Goal: Task Accomplishment & Management: Manage account settings

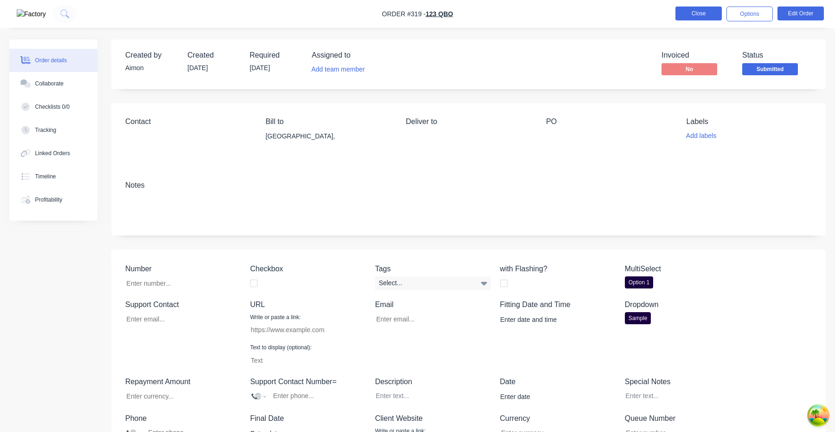
click at [707, 14] on button "Close" at bounding box center [699, 13] width 46 height 14
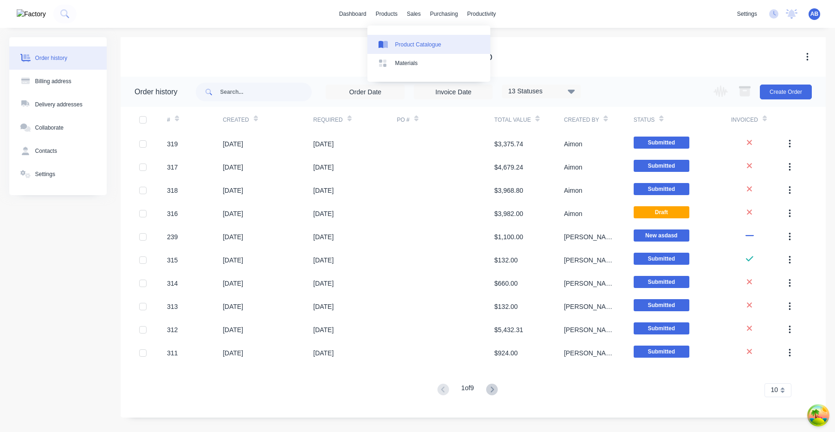
click at [407, 48] on div "Product Catalogue" at bounding box center [418, 44] width 46 height 8
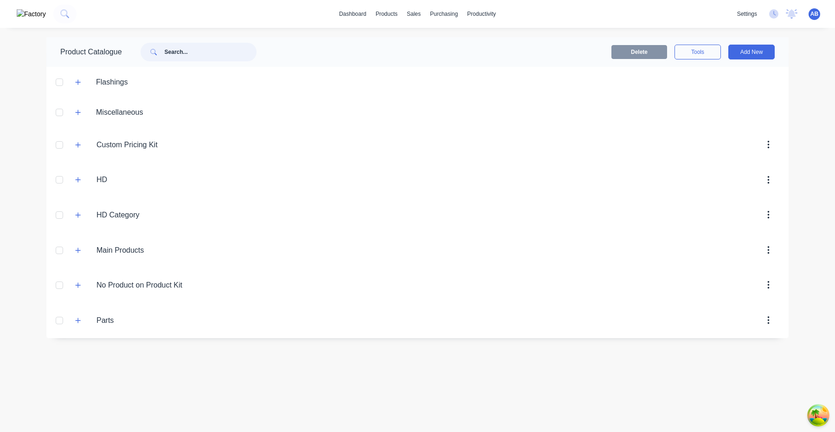
click at [194, 58] on input "text" at bounding box center [211, 52] width 92 height 19
paste input "Custom Kit with Subkit"
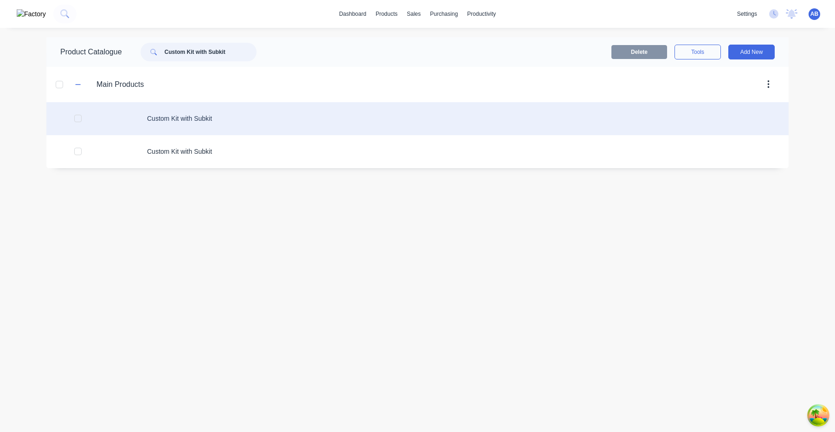
type input "Custom Kit with Subkit"
click at [214, 127] on div "Custom Kit with Subkit" at bounding box center [417, 118] width 743 height 33
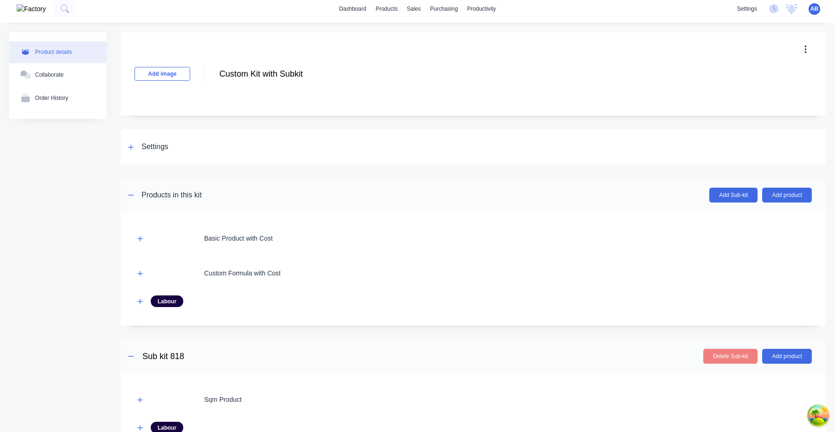
scroll to position [222, 0]
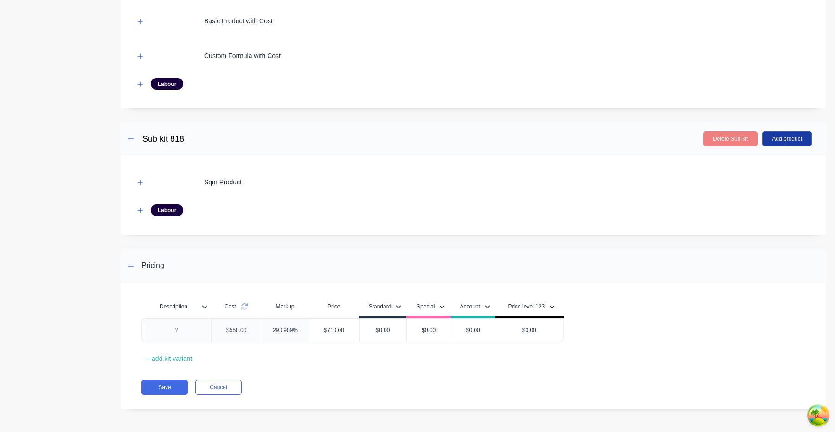
click at [797, 136] on button "Add product" at bounding box center [788, 138] width 50 height 15
click at [775, 161] on div "Product catalogue" at bounding box center [767, 162] width 71 height 13
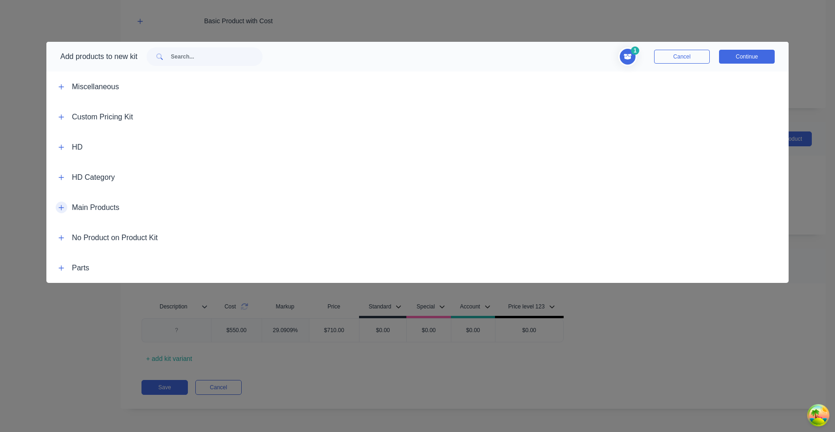
click at [59, 206] on icon "button" at bounding box center [61, 207] width 6 height 6
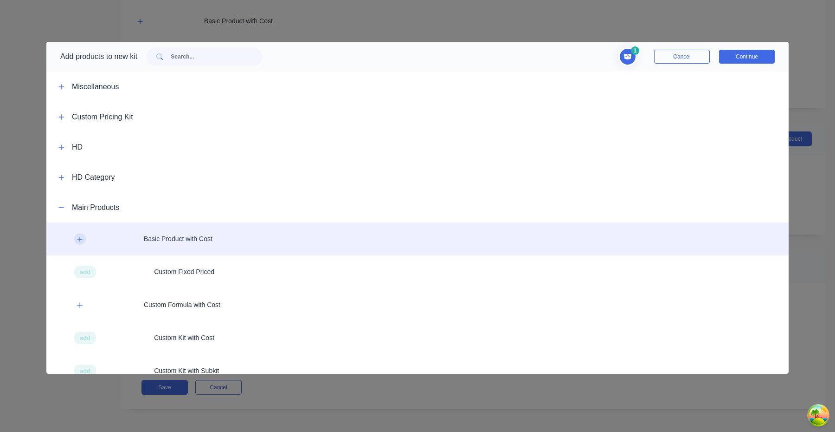
click at [78, 239] on icon "button" at bounding box center [80, 238] width 5 height 5
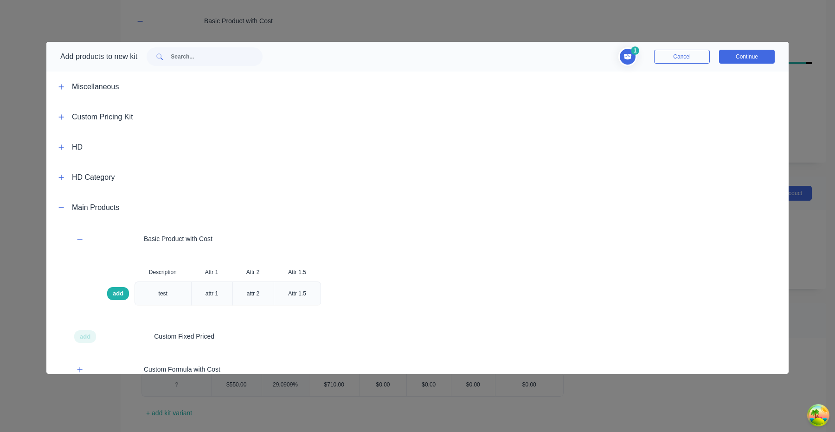
click at [117, 290] on span "add" at bounding box center [118, 293] width 11 height 9
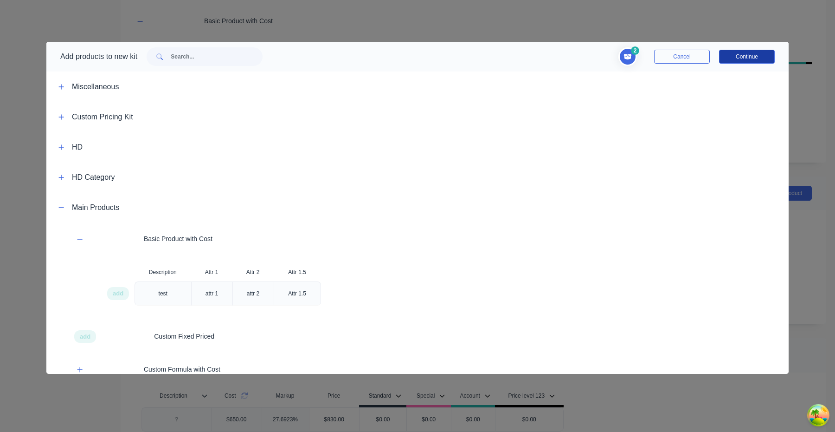
click at [747, 56] on button "Continue" at bounding box center [747, 57] width 56 height 14
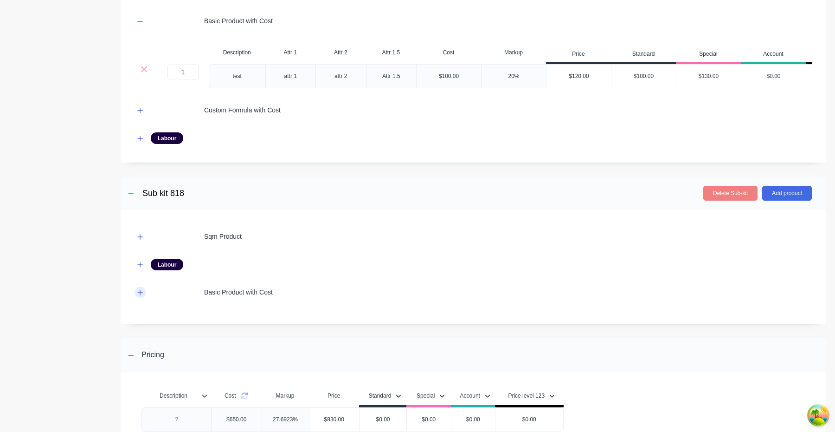
click at [140, 293] on icon "button" at bounding box center [140, 292] width 5 height 5
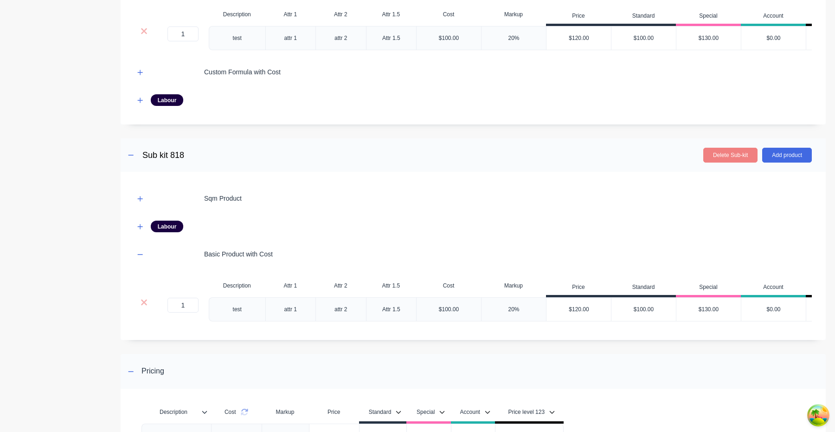
scroll to position [366, 0]
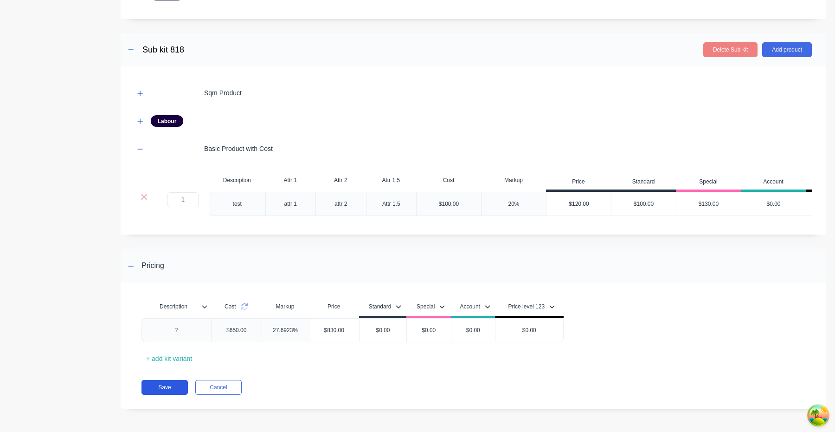
click at [166, 390] on button "Save" at bounding box center [165, 387] width 46 height 15
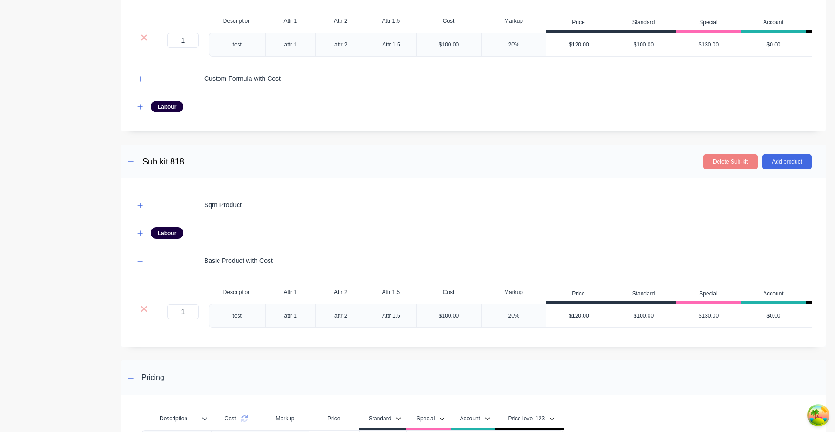
scroll to position [0, 0]
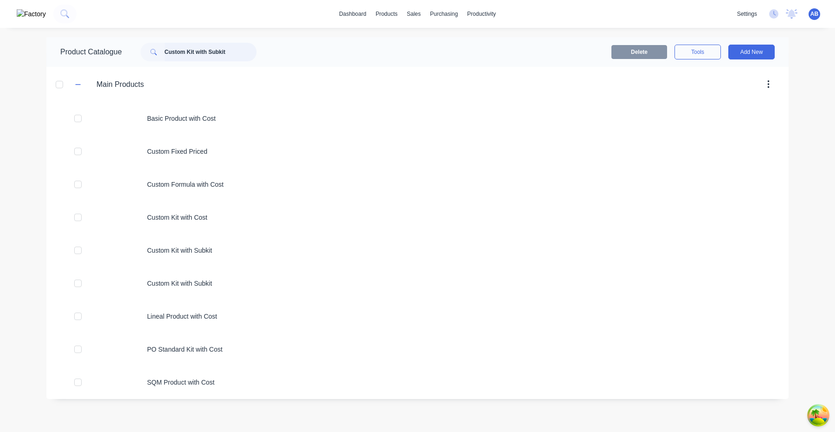
click at [244, 47] on input "Custom Kit with Subkit" at bounding box center [211, 52] width 92 height 19
click at [433, 40] on div "Sales Orders" at bounding box center [446, 44] width 32 height 8
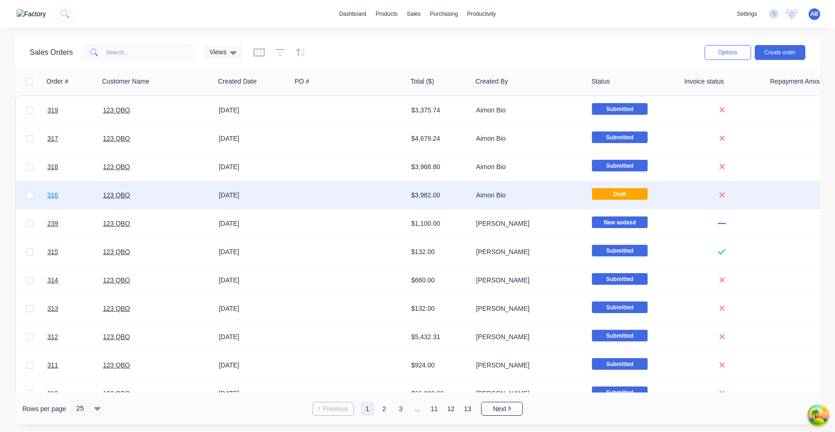
click at [54, 194] on span "316" at bounding box center [52, 194] width 11 height 9
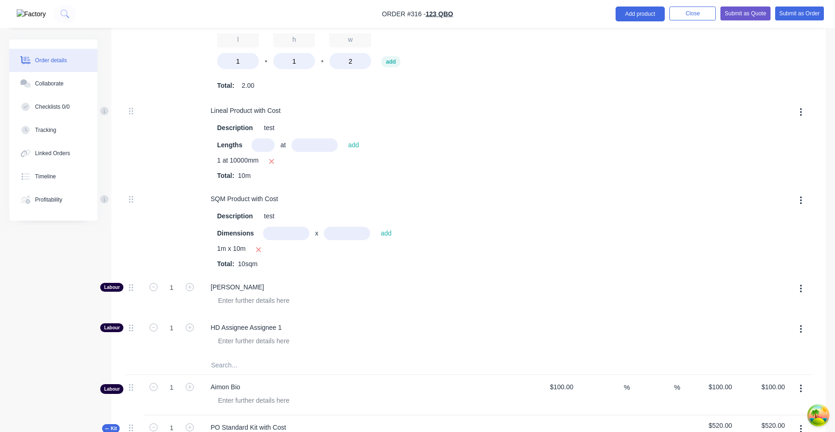
scroll to position [563, 0]
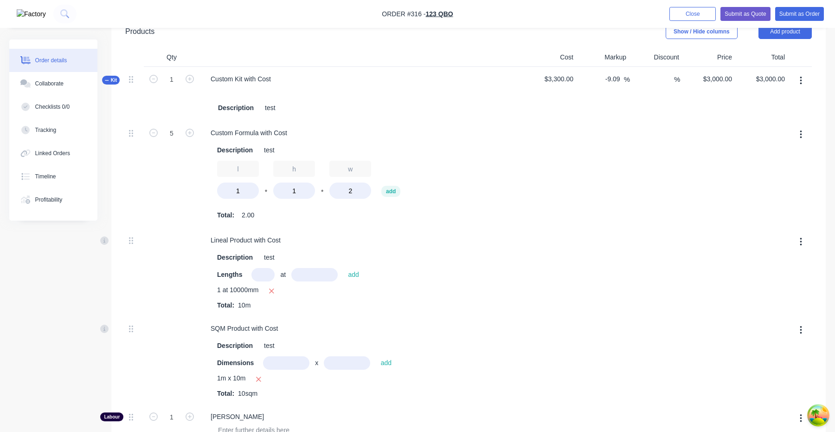
click at [798, 83] on button "button" at bounding box center [801, 80] width 22 height 17
click at [751, 178] on div "Delete" at bounding box center [767, 179] width 71 height 13
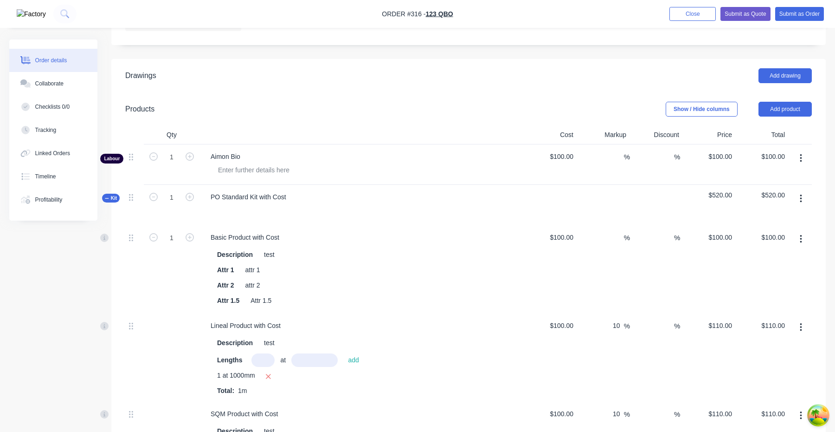
scroll to position [481, 0]
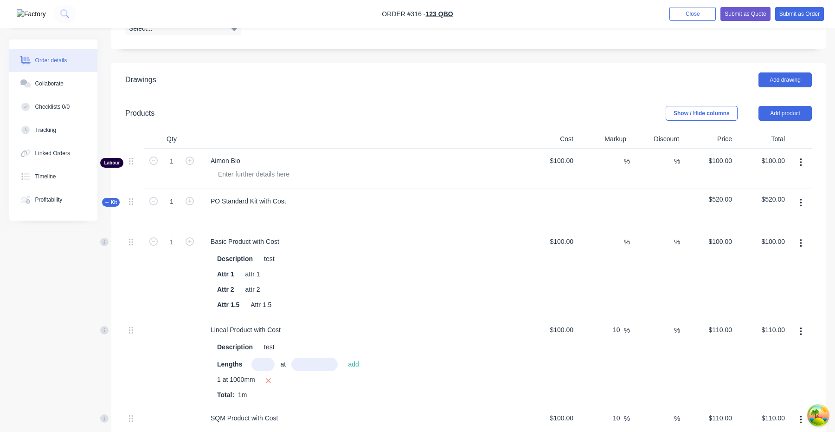
click at [798, 162] on button "button" at bounding box center [801, 162] width 22 height 17
click at [766, 240] on div "Delete" at bounding box center [767, 242] width 71 height 13
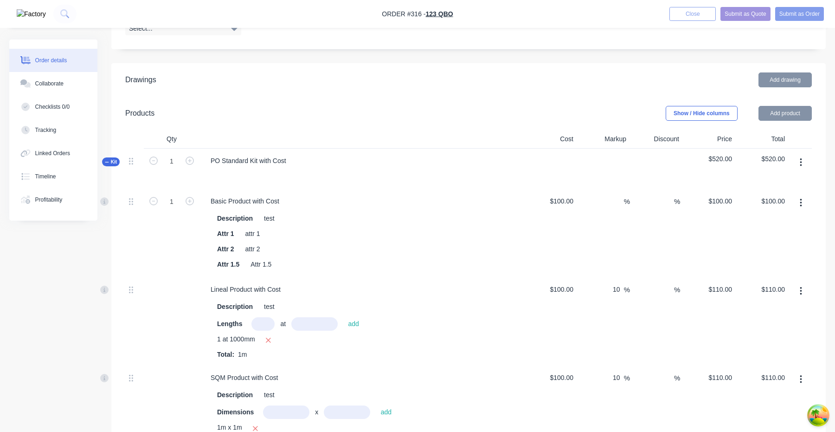
click at [803, 164] on button "button" at bounding box center [801, 162] width 22 height 17
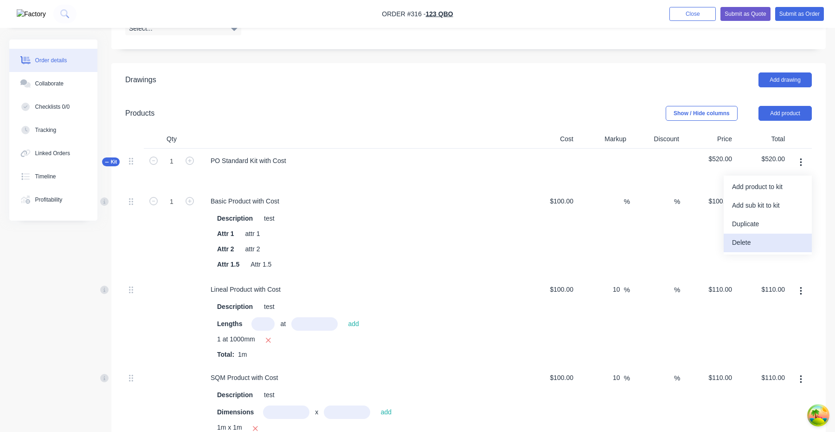
click at [770, 244] on div "Delete" at bounding box center [767, 242] width 71 height 13
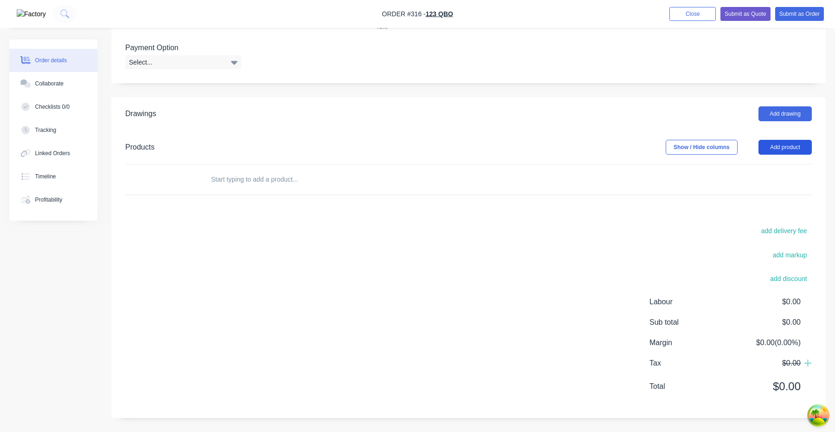
click at [783, 146] on button "Add product" at bounding box center [785, 147] width 53 height 15
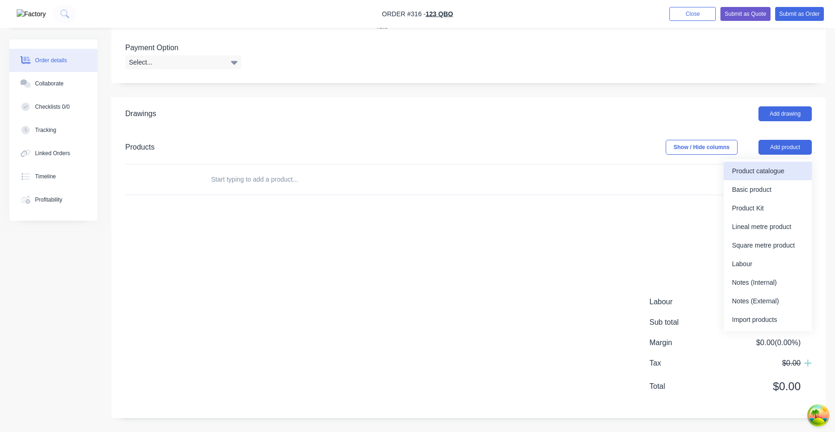
click at [759, 174] on div "Product catalogue" at bounding box center [767, 170] width 71 height 13
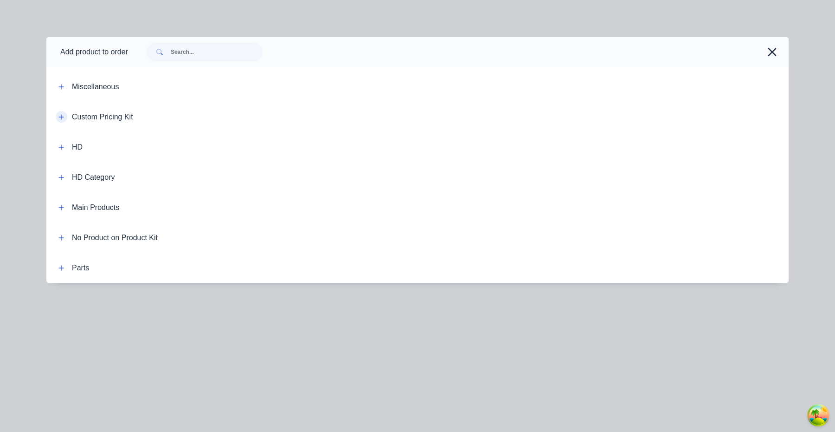
click at [65, 116] on button "button" at bounding box center [62, 117] width 12 height 12
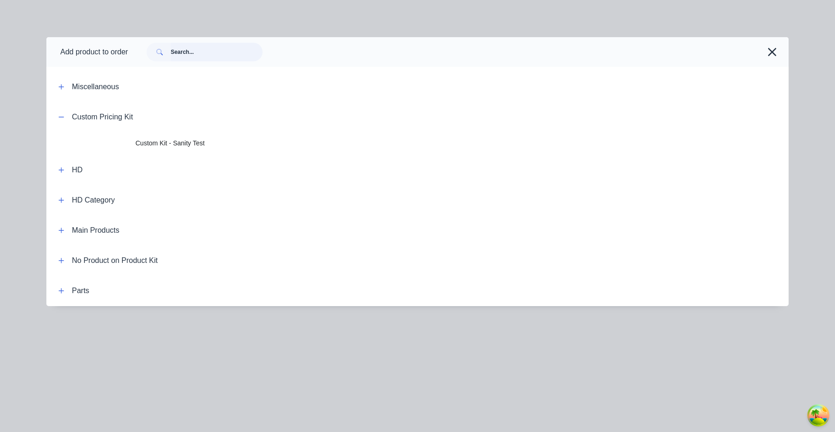
click at [195, 58] on input "text" at bounding box center [217, 52] width 92 height 19
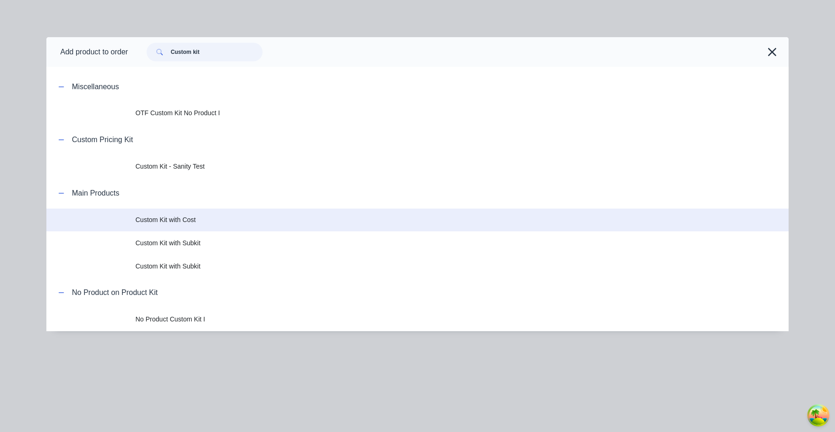
type input "Custom kit"
click at [188, 221] on span "Custom Kit with Cost" at bounding box center [397, 220] width 523 height 10
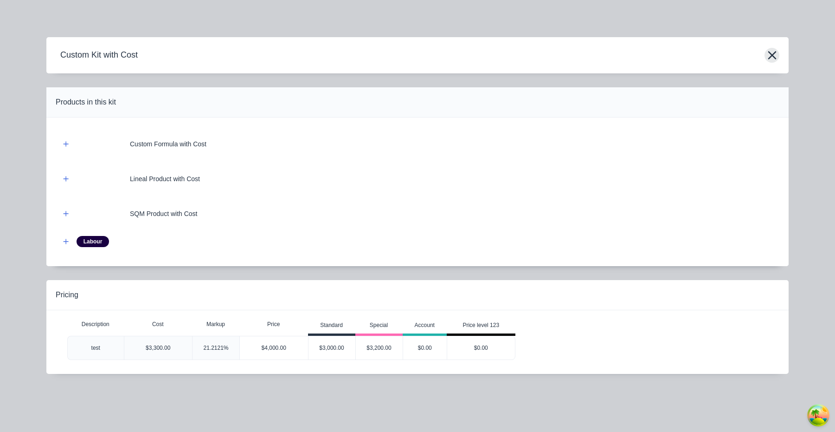
click at [774, 56] on icon "button" at bounding box center [773, 55] width 10 height 13
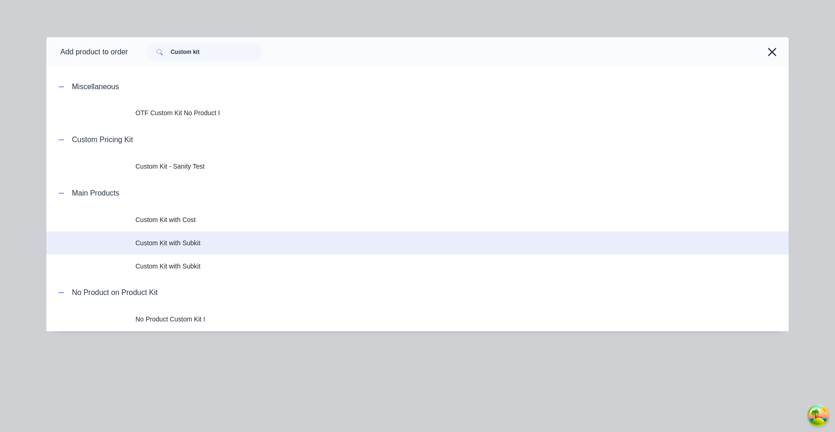
click at [200, 246] on span "Custom Kit with Subkit" at bounding box center [397, 243] width 523 height 10
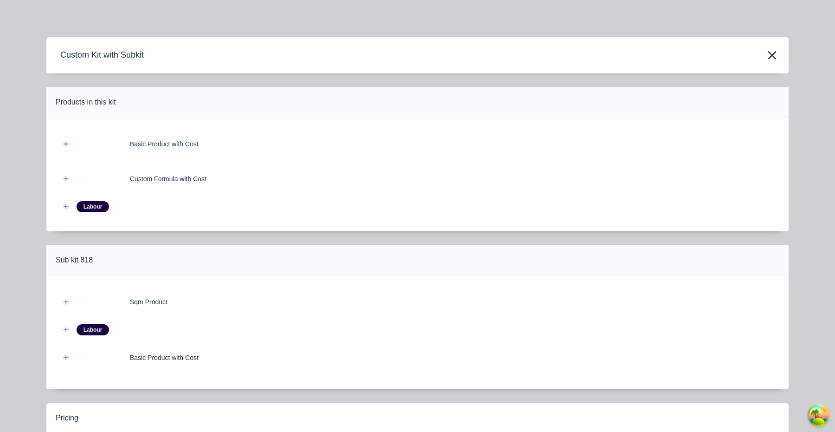
scroll to position [105, 0]
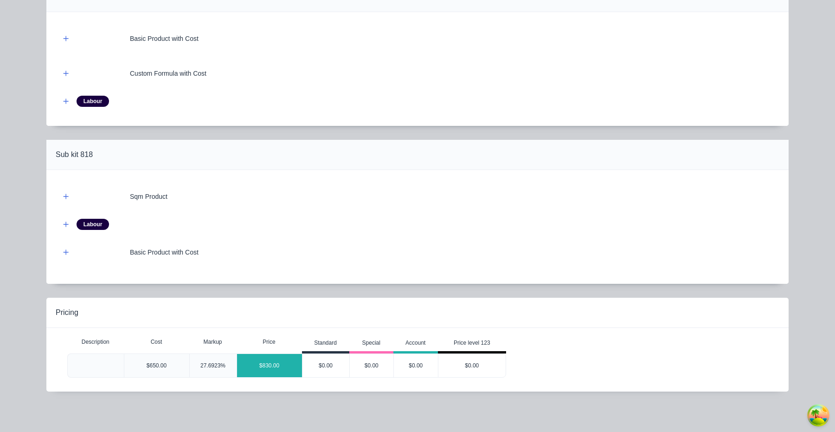
click at [272, 361] on div "$830.00" at bounding box center [269, 365] width 65 height 23
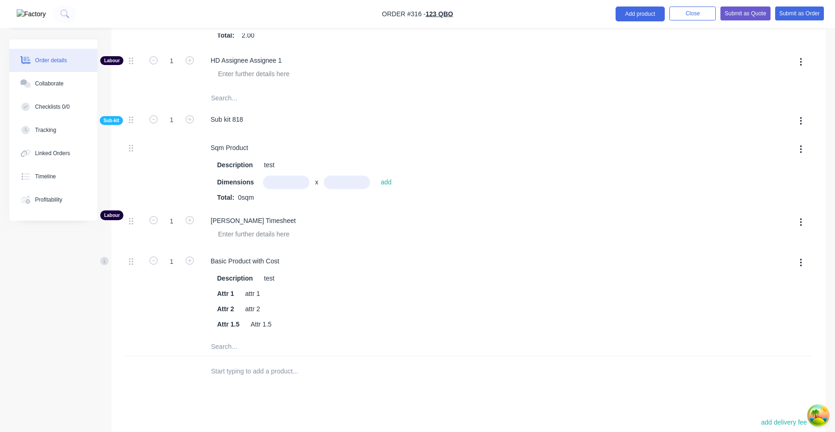
scroll to position [828, 0]
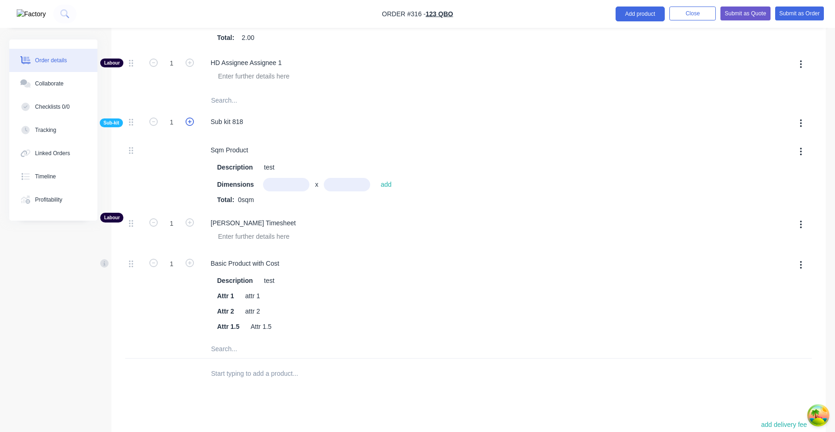
click at [188, 122] on icon "button" at bounding box center [190, 121] width 8 height 8
type input "$1,085.3846"
type input "$1,085.38"
type input "2"
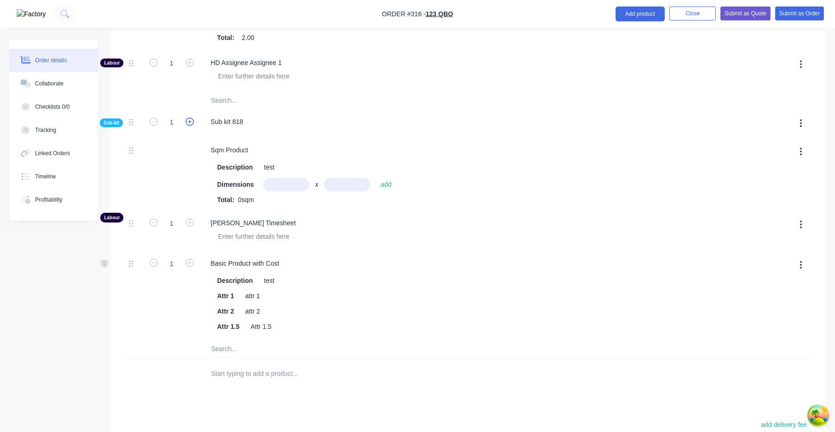
type input "2"
click at [154, 122] on icon "button" at bounding box center [153, 121] width 8 height 8
type input "$830.00"
type input "1"
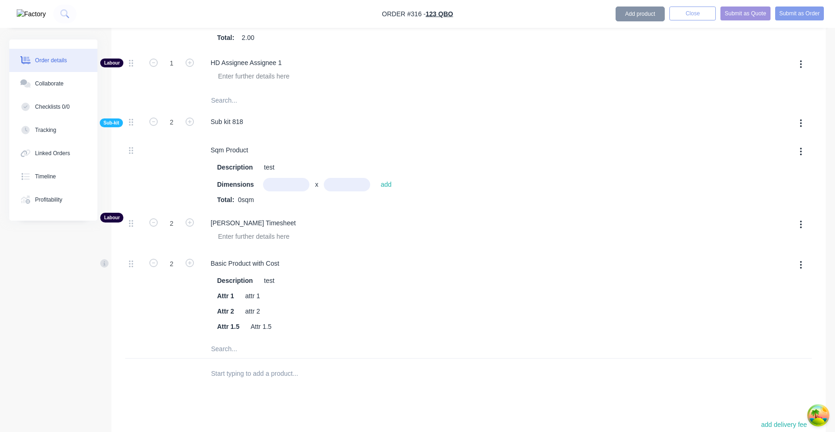
type input "1"
click at [188, 226] on icon "button" at bounding box center [190, 222] width 8 height 8
type input "$957.6923"
type input "$957.69"
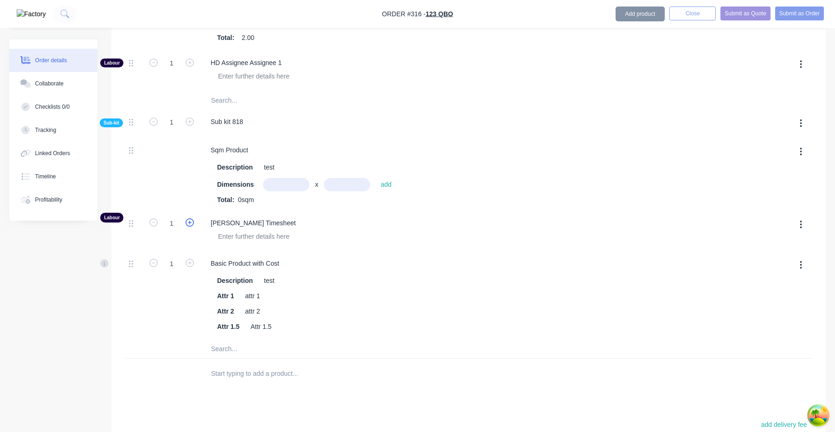
type input "2"
click at [155, 122] on icon "button" at bounding box center [153, 121] width 8 height 8
type input "$574.6154"
type input "$574.62"
type input "0"
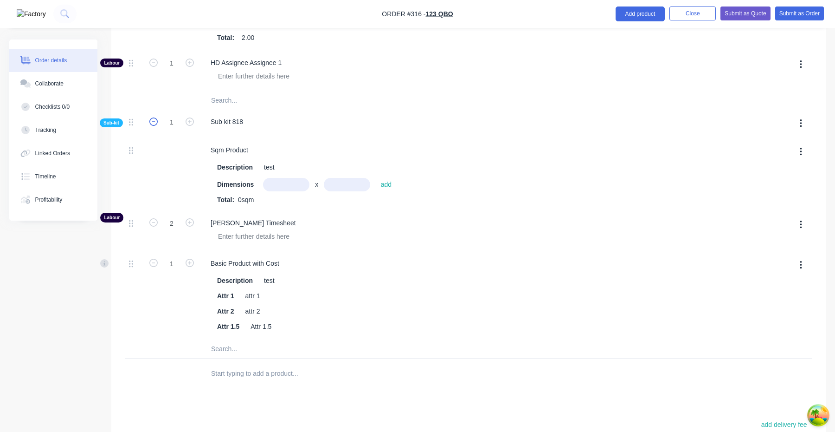
type input "0"
click at [190, 122] on icon "button" at bounding box center [190, 121] width 8 height 8
type input "$957.6923"
type input "$957.69"
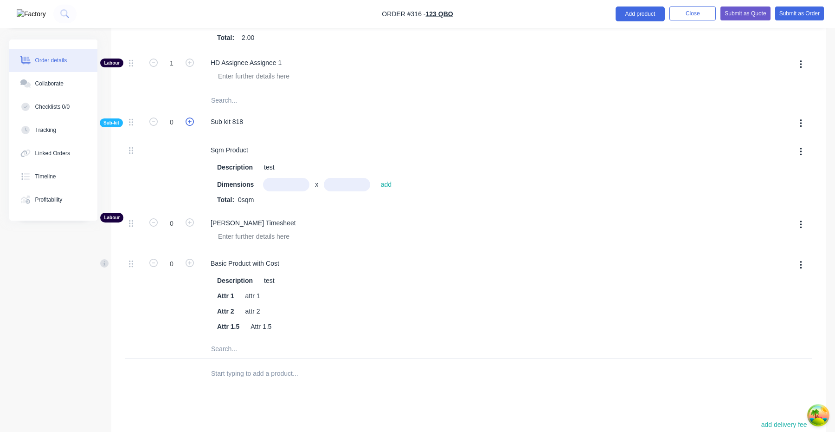
type input "1"
type input "2"
type input "1"
click at [797, 14] on button "Submit as Order" at bounding box center [800, 13] width 49 height 14
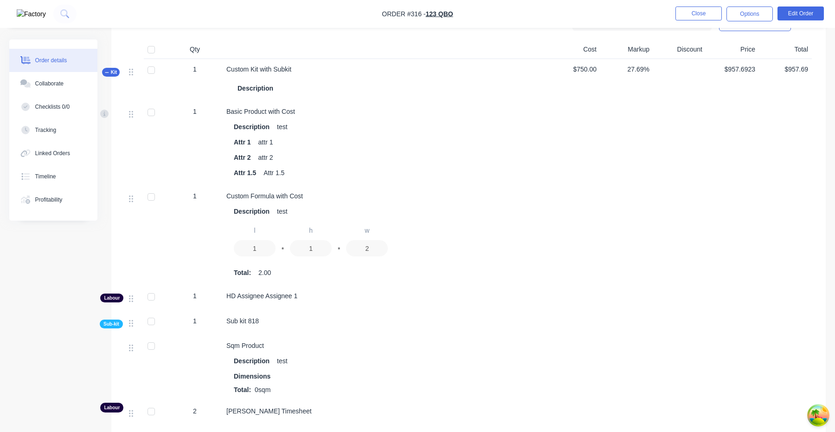
scroll to position [435, 0]
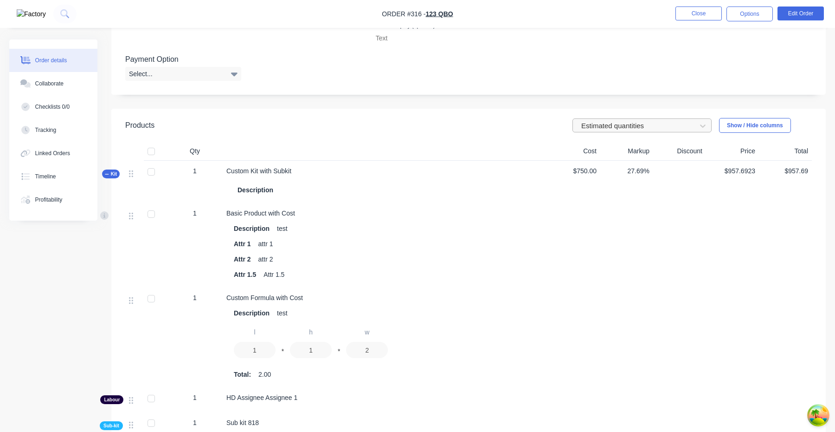
click at [621, 125] on div at bounding box center [636, 126] width 111 height 12
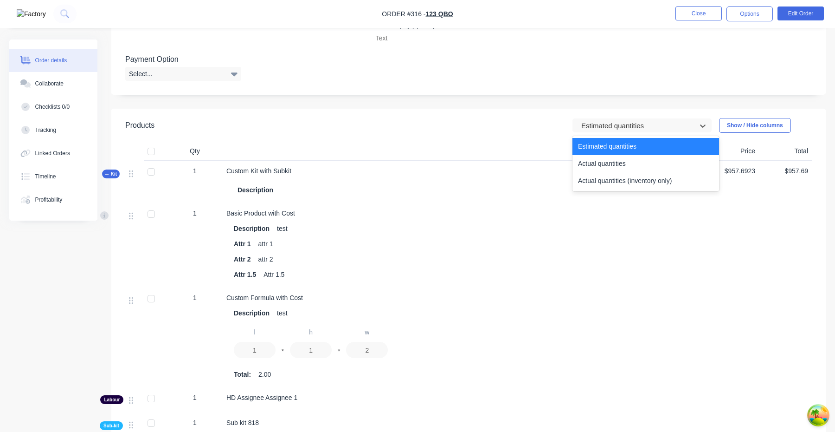
click at [617, 167] on div "Actual quantities" at bounding box center [646, 163] width 147 height 17
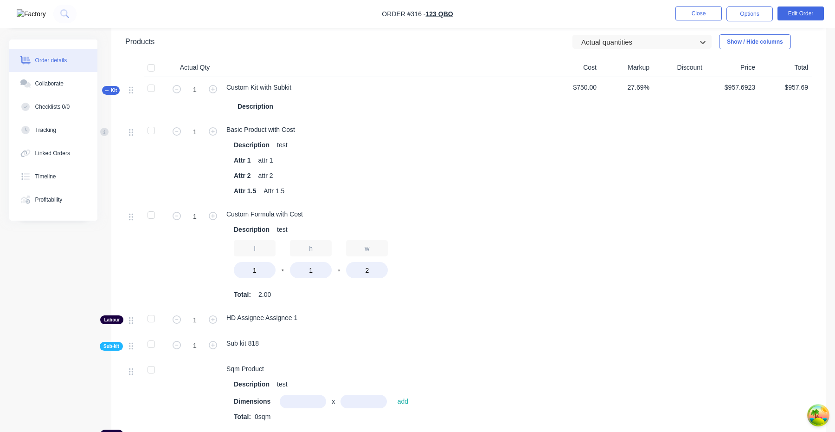
scroll to position [790, 0]
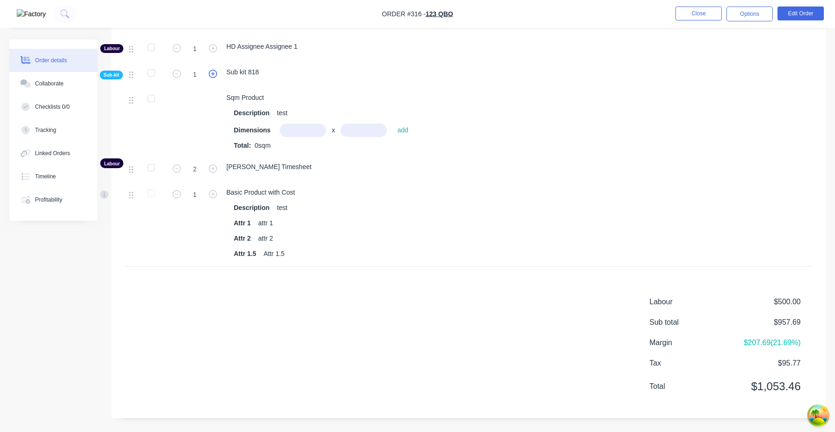
click at [215, 77] on icon "button" at bounding box center [213, 74] width 8 height 8
type input "2"
type input "4"
type input "2"
click at [213, 168] on icon "button" at bounding box center [213, 168] width 8 height 8
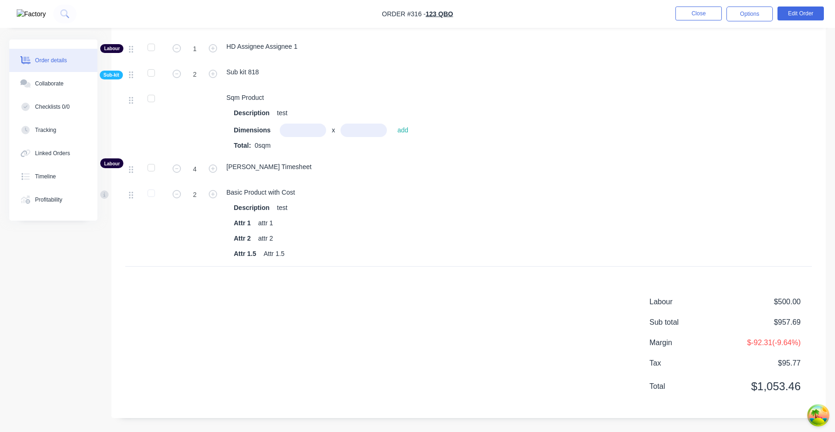
type input "5"
click at [213, 194] on icon "button" at bounding box center [213, 194] width 8 height 8
type input "3"
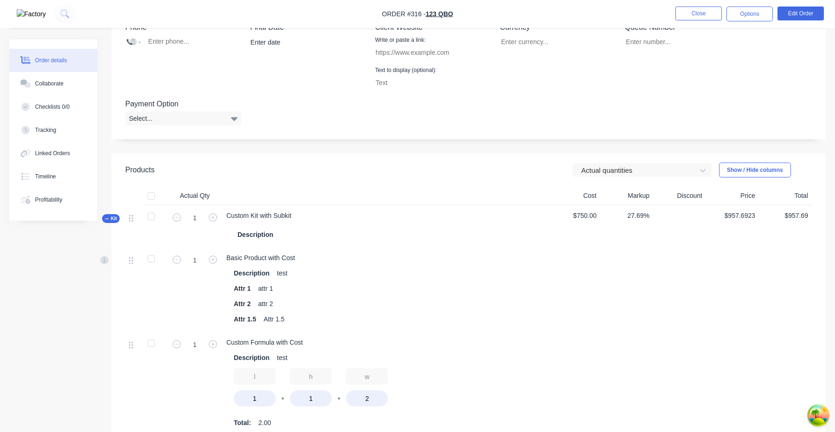
scroll to position [369, 0]
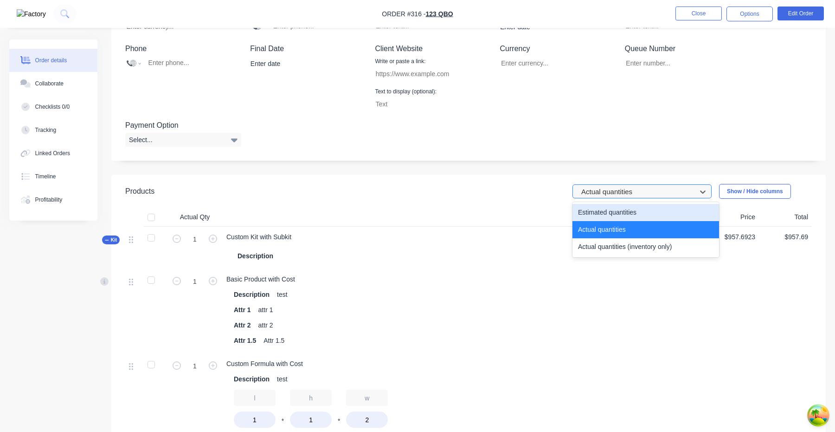
click at [611, 193] on div at bounding box center [636, 192] width 111 height 12
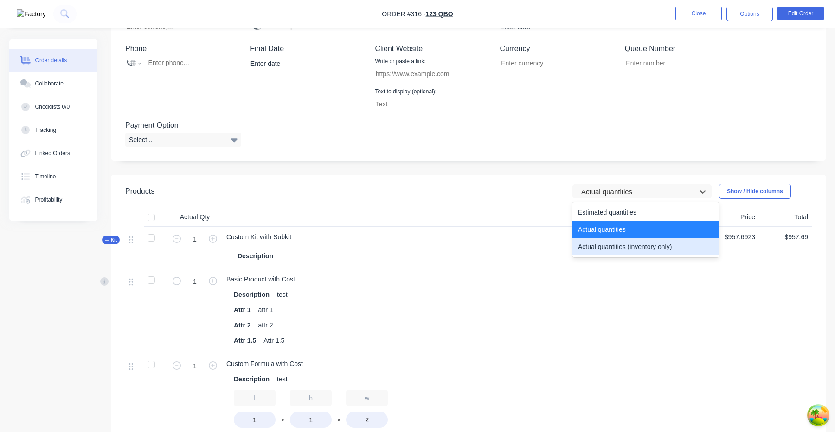
click at [607, 250] on div "Actual quantities (inventory only)" at bounding box center [646, 246] width 147 height 17
type input "0"
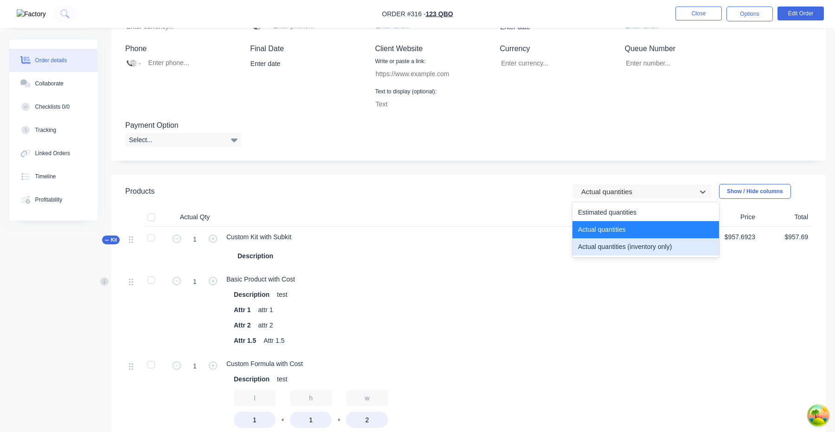
type input "0"
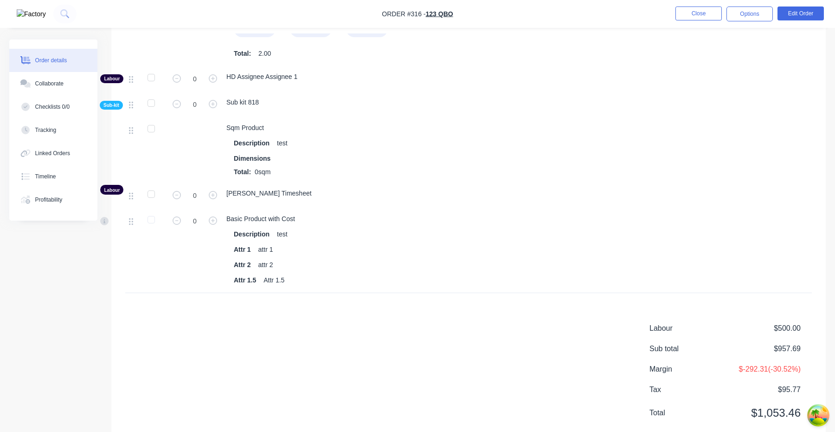
scroll to position [750, 0]
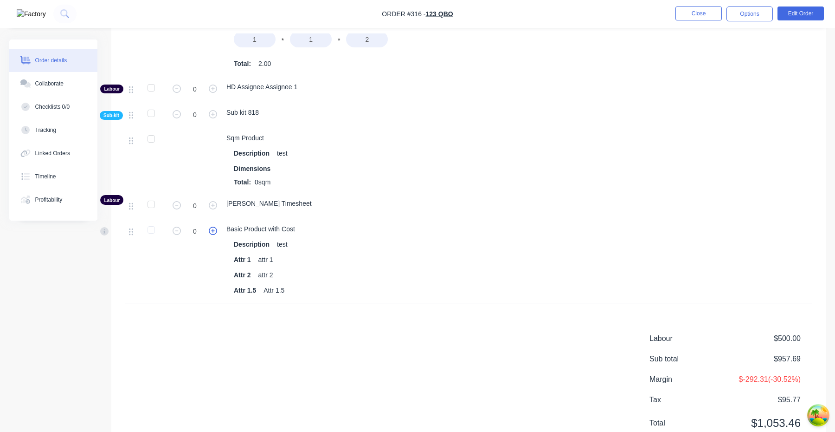
click at [212, 230] on icon "button" at bounding box center [213, 230] width 8 height 8
click at [183, 231] on input "3" at bounding box center [195, 231] width 24 height 14
click at [178, 231] on icon "button" at bounding box center [177, 230] width 8 height 8
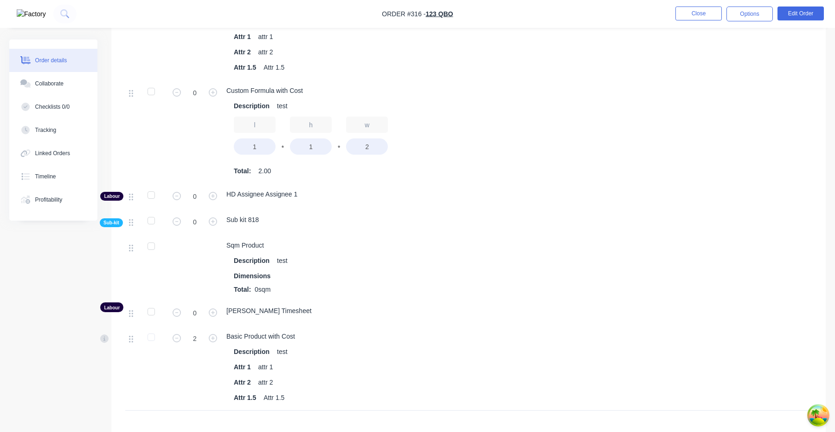
scroll to position [640, 0]
click at [151, 311] on div at bounding box center [151, 313] width 19 height 19
click at [178, 340] on icon "button" at bounding box center [177, 340] width 8 height 8
click at [212, 340] on icon "button" at bounding box center [213, 340] width 8 height 8
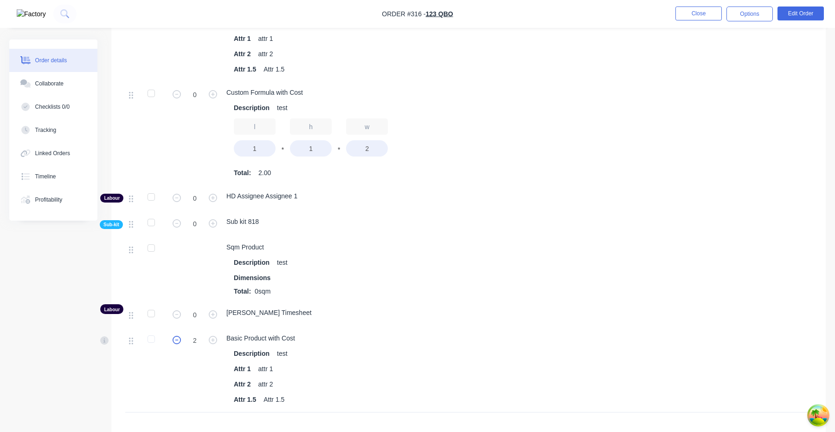
click at [174, 341] on icon "button" at bounding box center [177, 340] width 8 height 8
click at [214, 341] on icon "button" at bounding box center [213, 340] width 8 height 8
click at [181, 341] on button "button" at bounding box center [177, 340] width 12 height 10
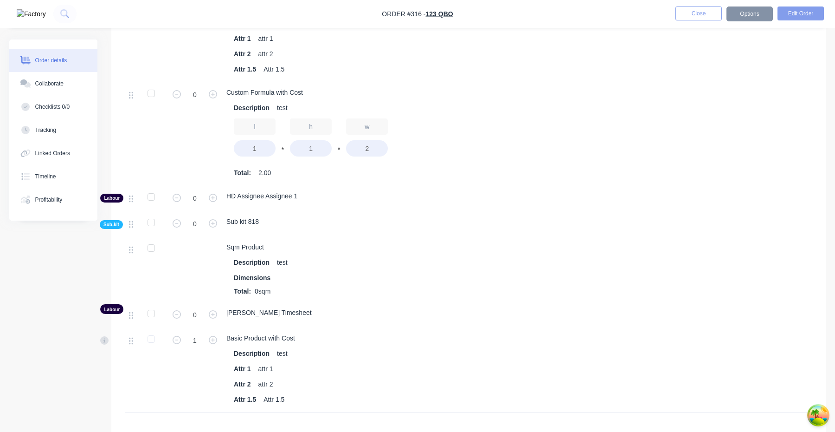
click at [181, 341] on button "button" at bounding box center [177, 340] width 12 height 10
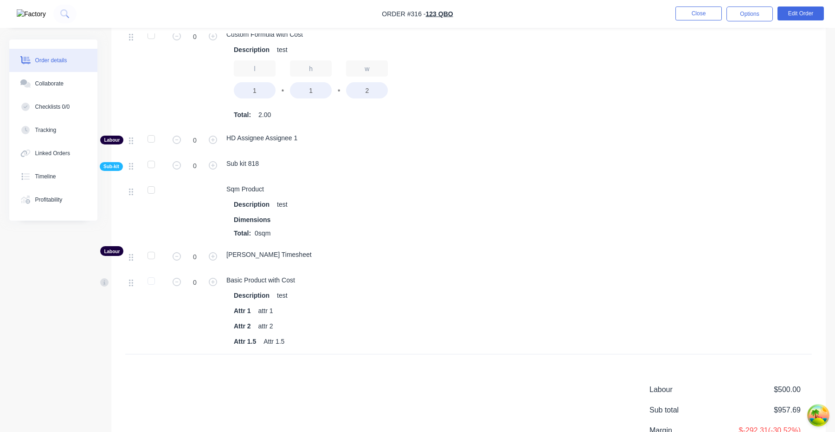
scroll to position [635, 0]
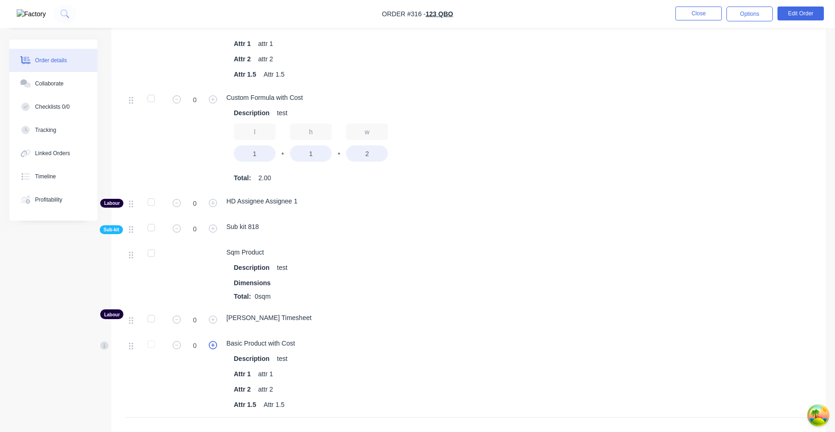
click at [213, 345] on icon "button" at bounding box center [213, 345] width 8 height 8
type input "2"
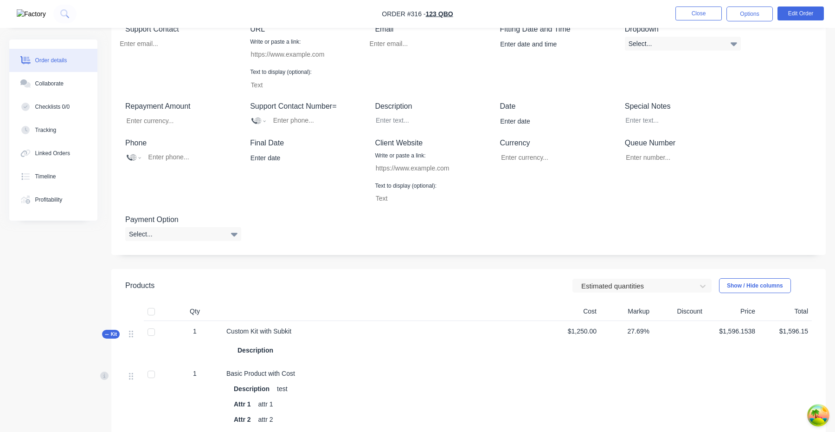
scroll to position [355, 0]
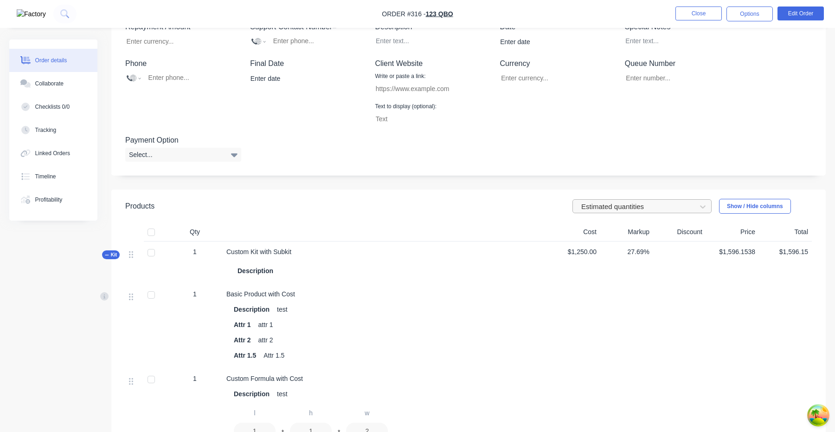
click at [641, 206] on div at bounding box center [636, 207] width 111 height 12
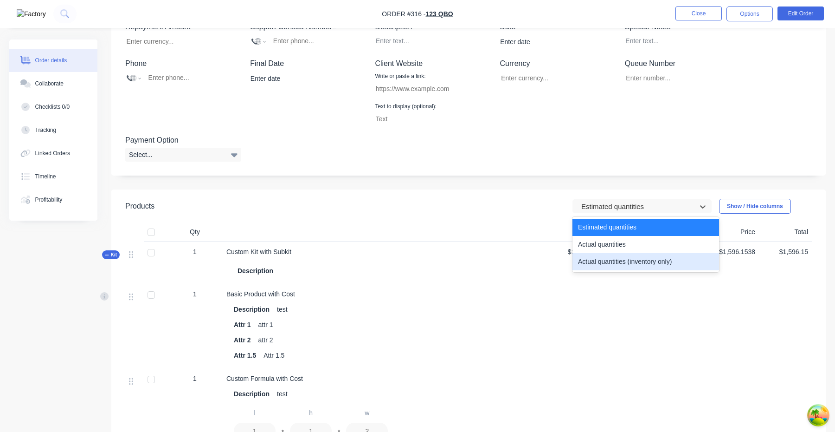
click at [638, 267] on div "Actual quantities (inventory only)" at bounding box center [646, 261] width 147 height 17
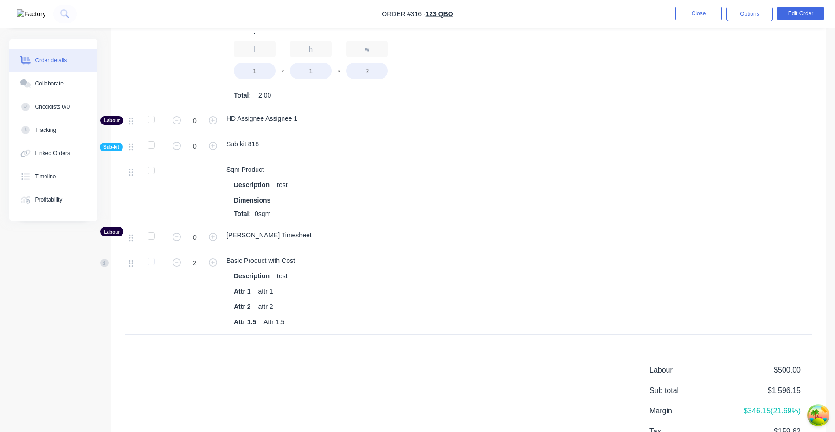
scroll to position [678, 0]
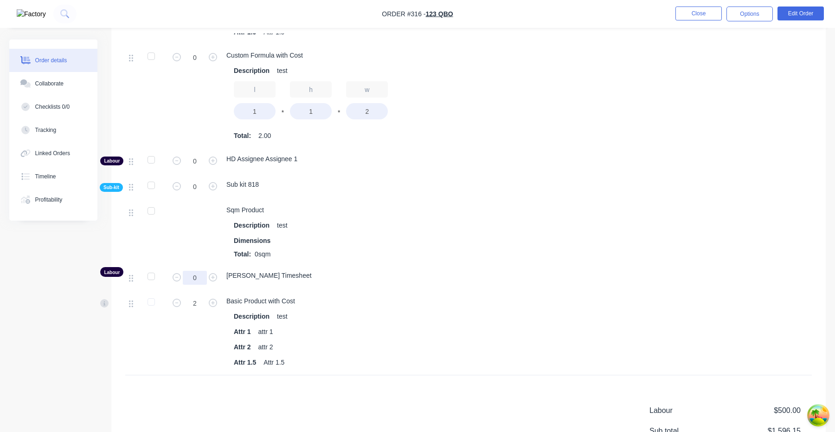
click at [206, 281] on input "0" at bounding box center [195, 278] width 24 height 14
click at [211, 281] on icon "button" at bounding box center [213, 277] width 8 height 8
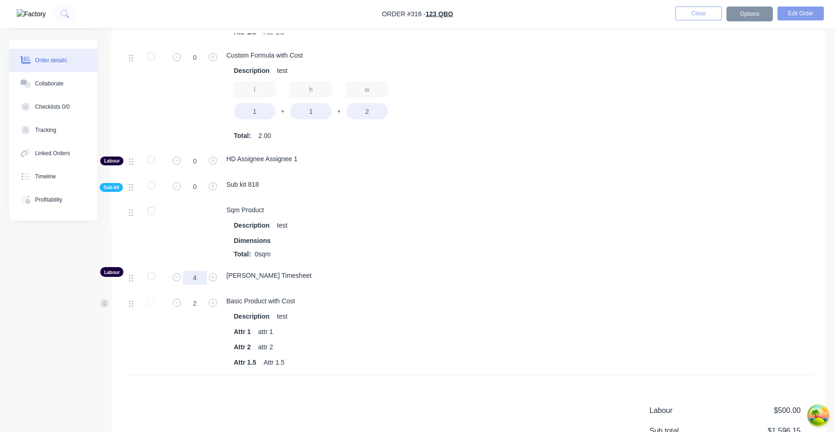
click at [184, 280] on input "4" at bounding box center [195, 278] width 24 height 14
click at [178, 280] on icon "button" at bounding box center [177, 277] width 8 height 8
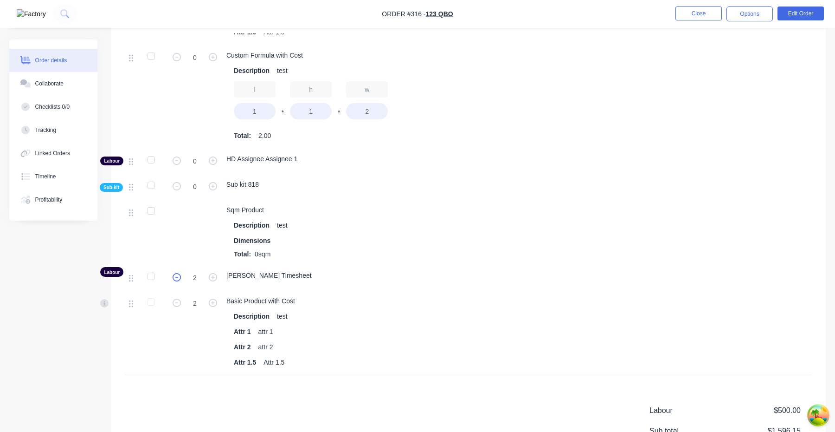
type input "1"
click at [213, 302] on icon "button" at bounding box center [213, 302] width 8 height 8
click at [181, 302] on button "button" at bounding box center [177, 302] width 12 height 10
type input "2"
click at [181, 278] on button "button" at bounding box center [177, 277] width 12 height 10
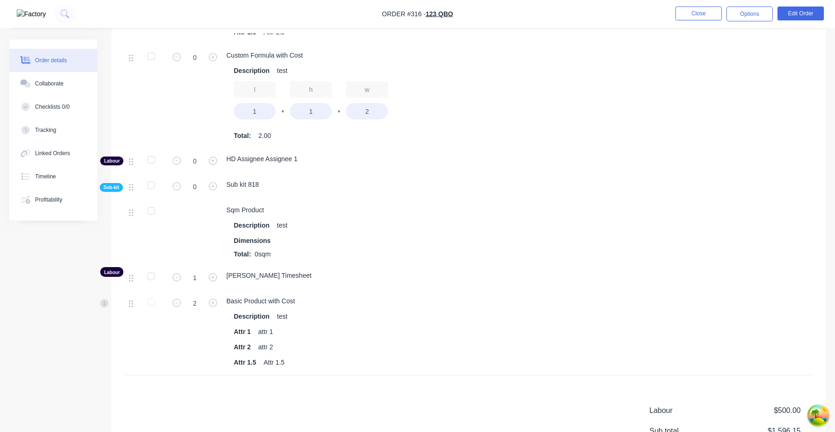
type input "0"
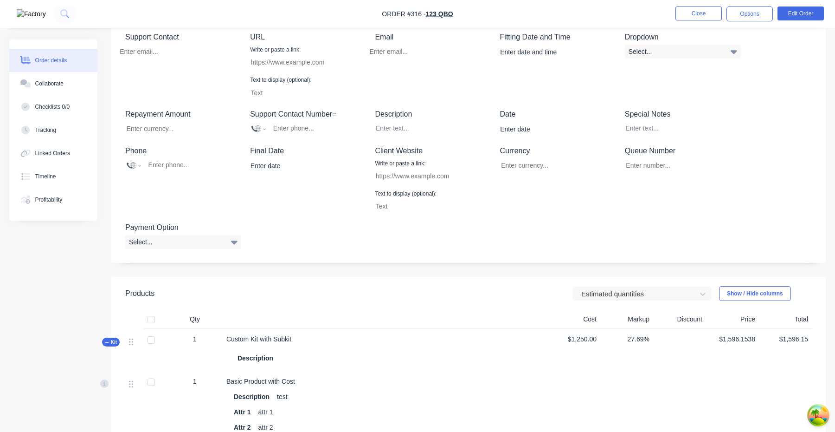
scroll to position [239, 0]
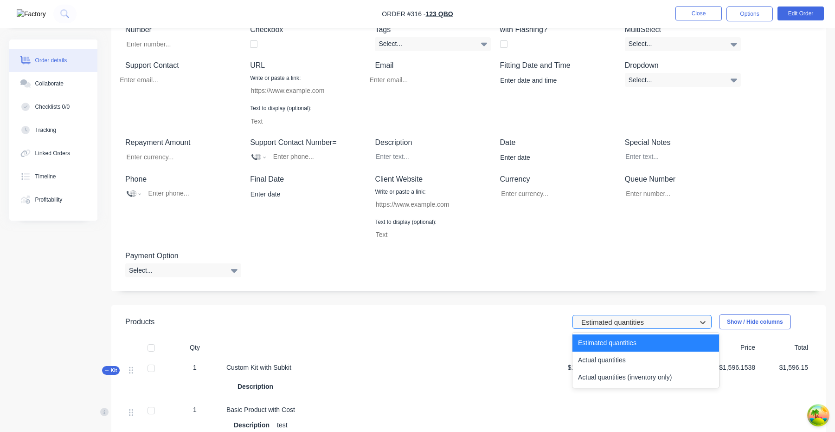
click at [639, 317] on div at bounding box center [636, 323] width 111 height 12
click at [621, 371] on div "Actual quantities (inventory only)" at bounding box center [646, 377] width 147 height 17
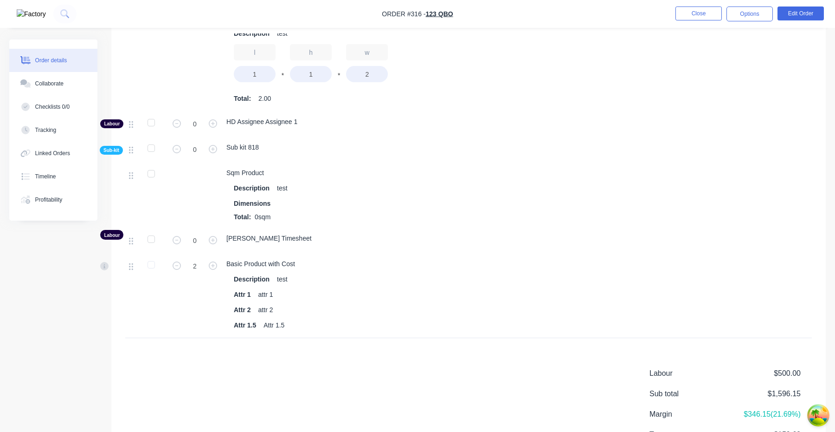
scroll to position [678, 0]
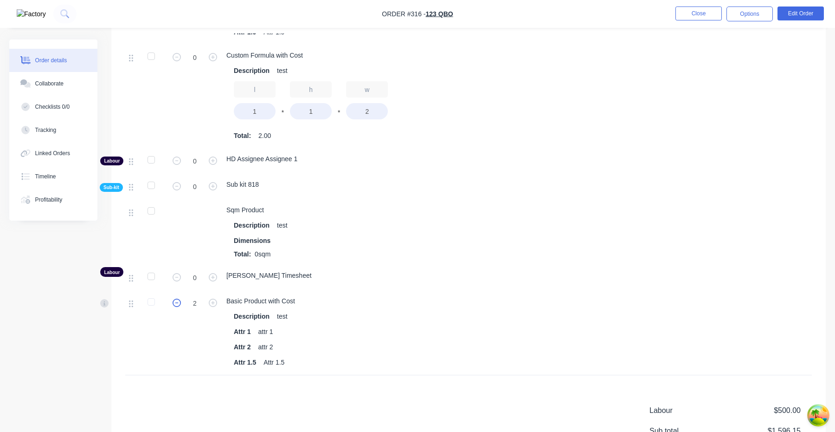
click at [179, 304] on icon "button" at bounding box center [177, 302] width 8 height 8
click at [212, 304] on icon "button" at bounding box center [213, 302] width 8 height 8
type input "2"
